Goal: Navigation & Orientation: Find specific page/section

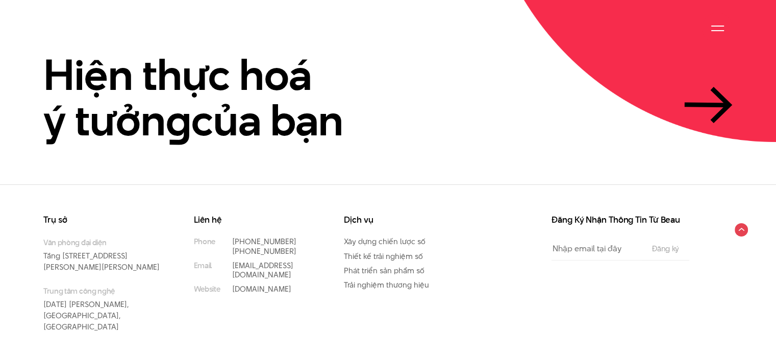
scroll to position [2416, 0]
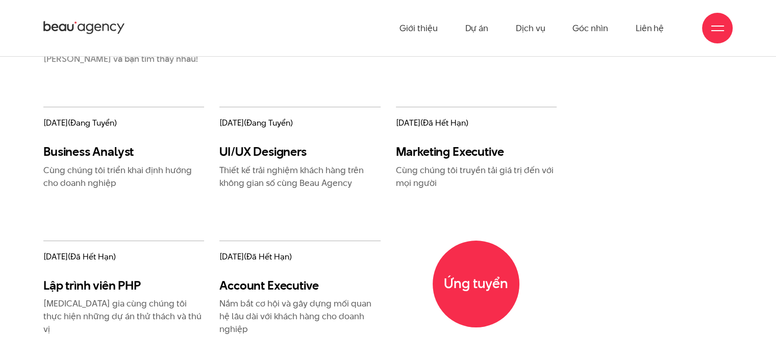
scroll to position [1206, 0]
